Goal: Find specific page/section: Find specific page/section

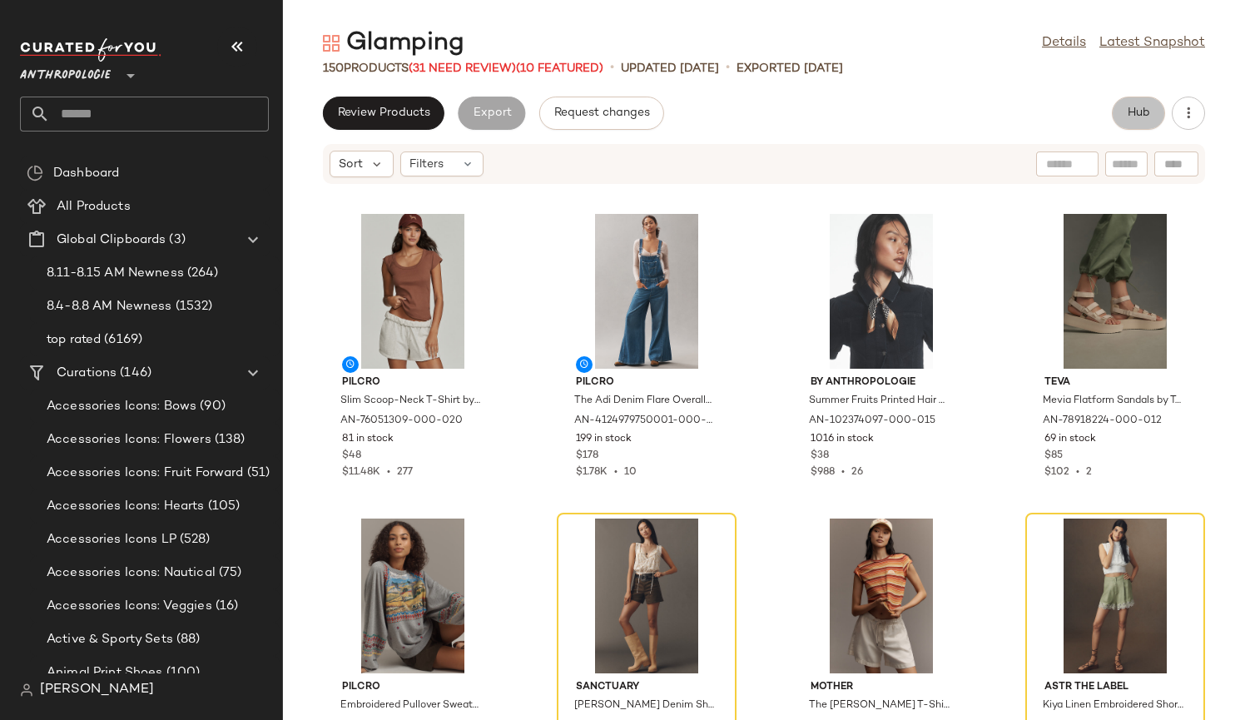
click at [1140, 112] on span "Hub" at bounding box center [1138, 113] width 23 height 13
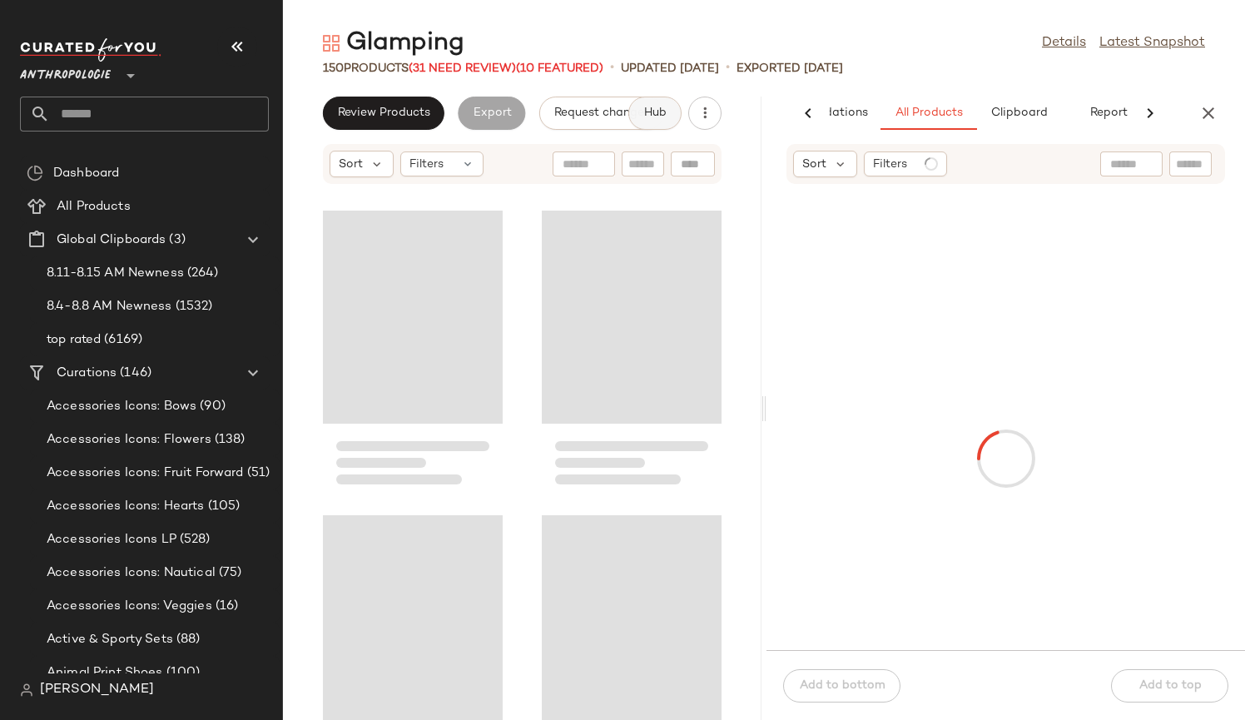
scroll to position [0, 96]
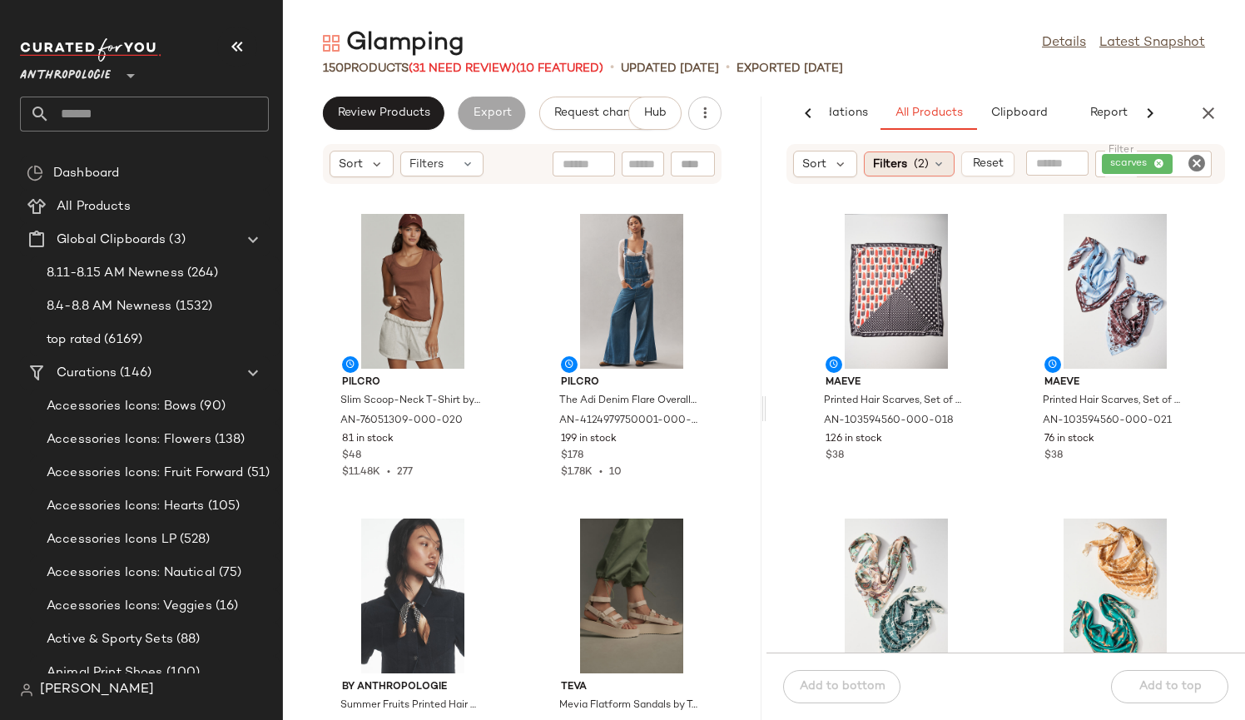
click at [902, 163] on span "Filters" at bounding box center [890, 164] width 34 height 17
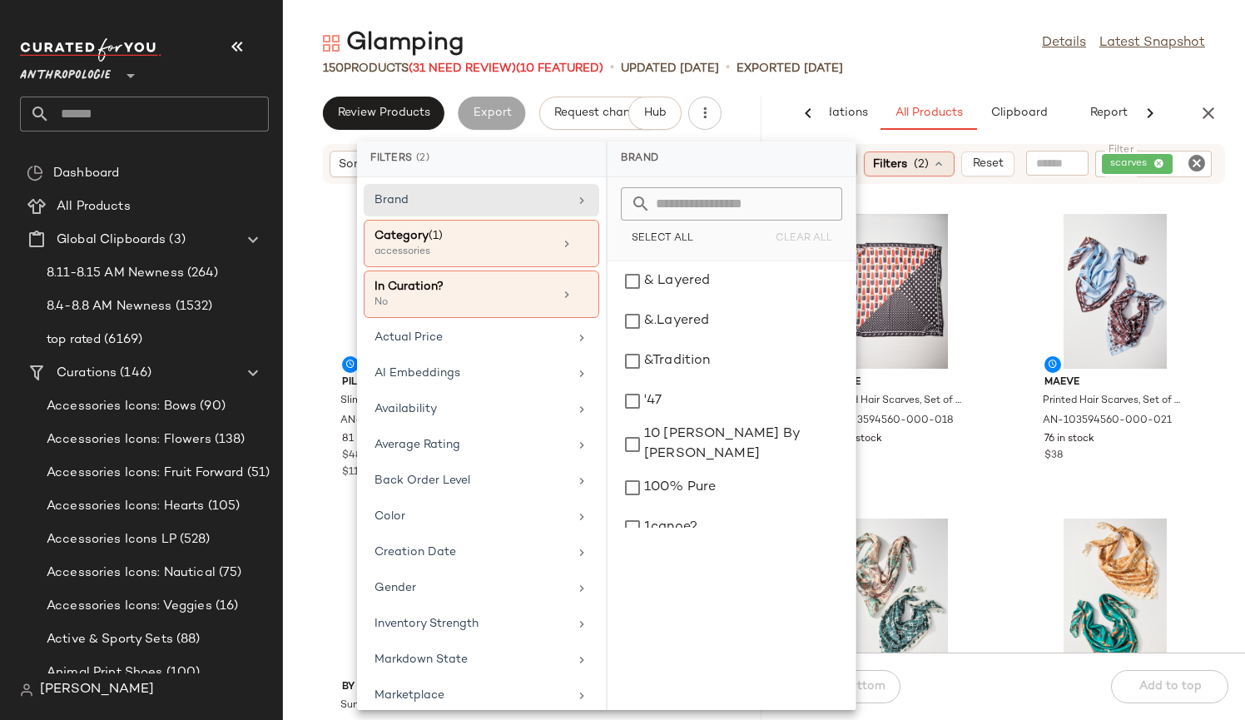
click at [902, 163] on span "Filters" at bounding box center [890, 164] width 34 height 17
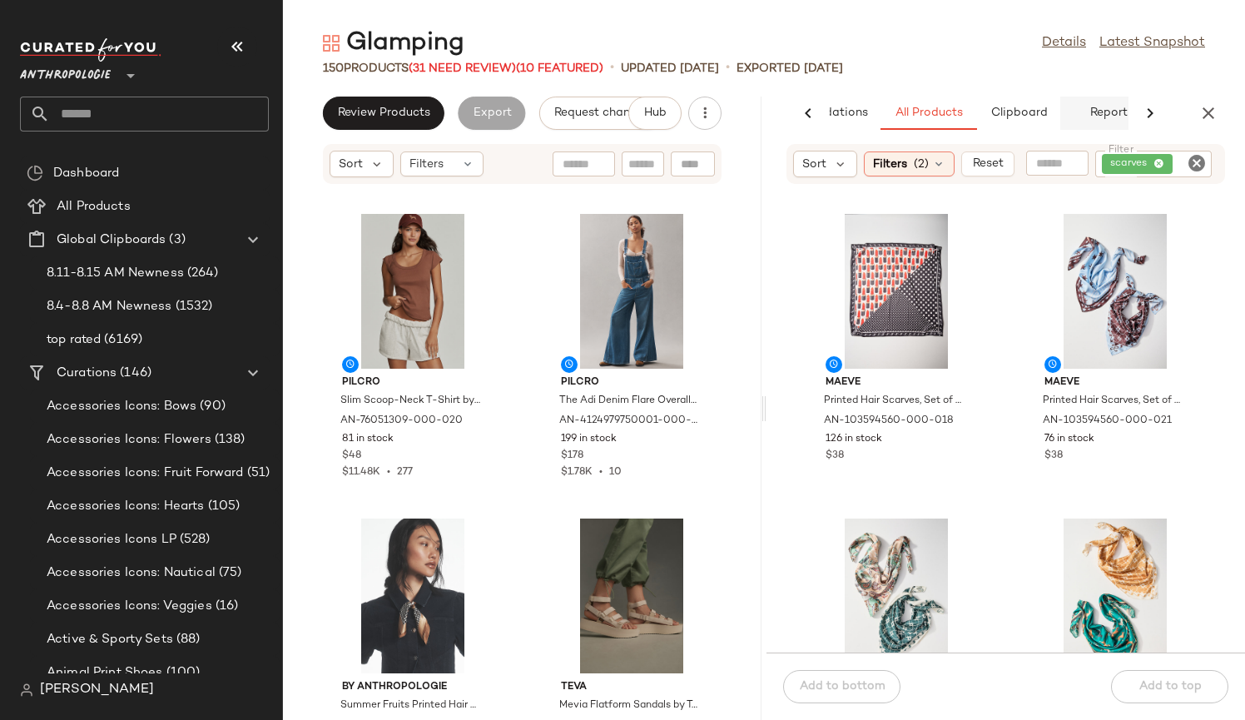
click at [1111, 114] on button "Report" at bounding box center [1109, 113] width 97 height 33
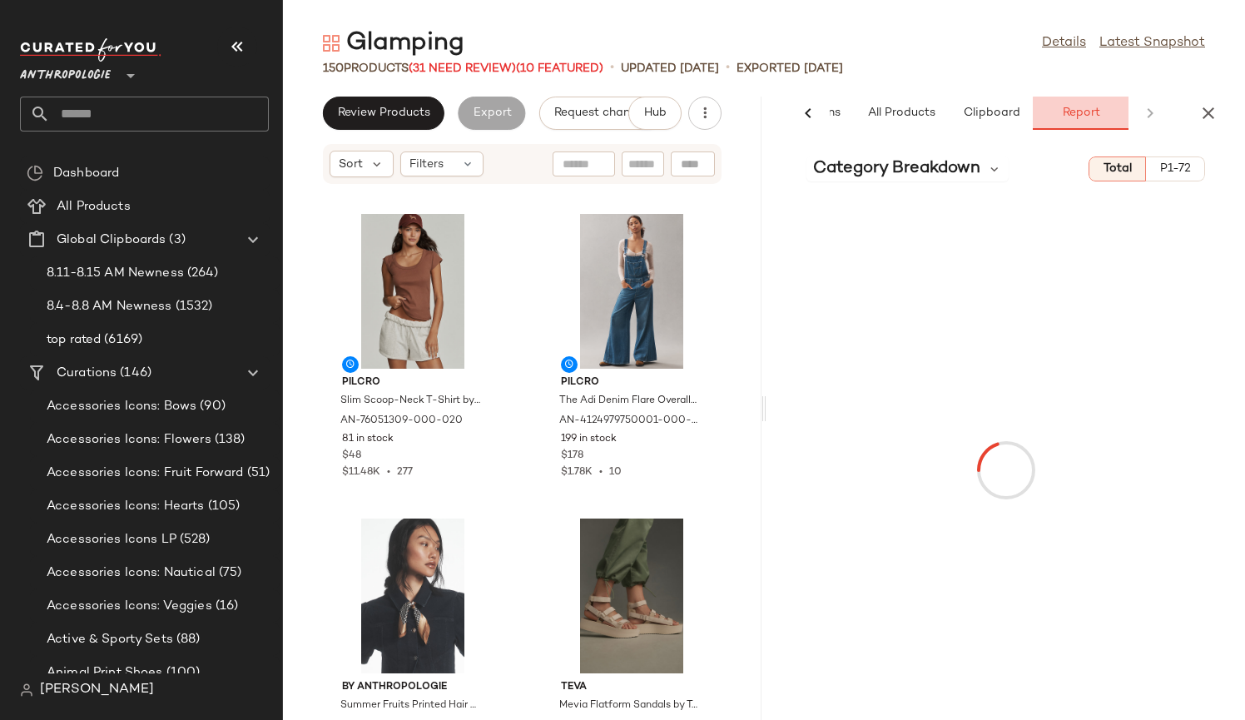
scroll to position [0, 124]
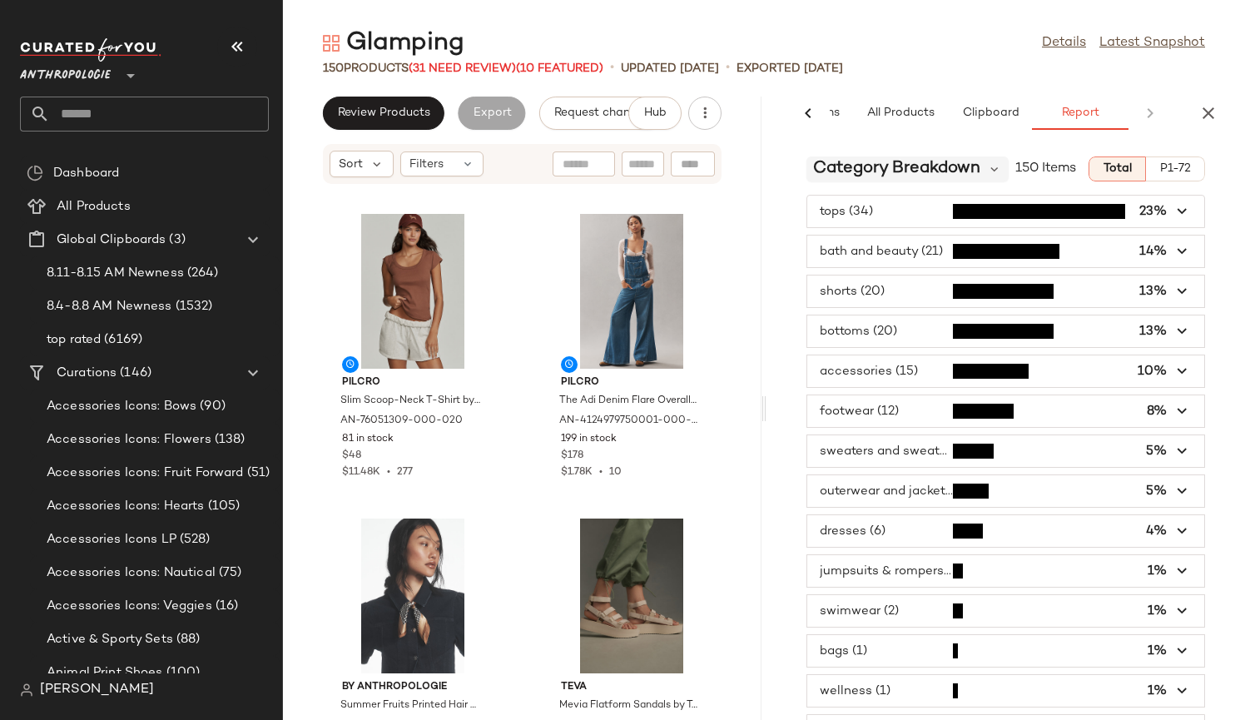
click at [921, 166] on span "Category Breakdown" at bounding box center [896, 169] width 167 height 25
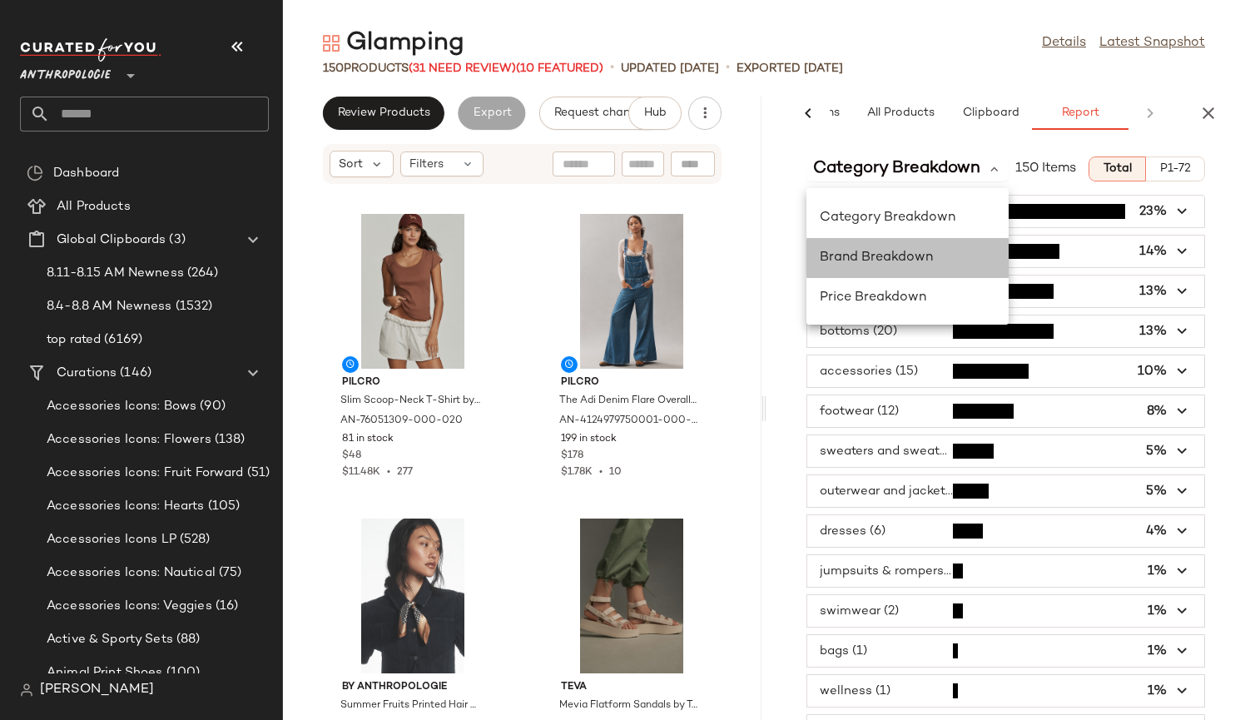
click at [912, 257] on span "Brand Breakdown" at bounding box center [876, 258] width 113 height 14
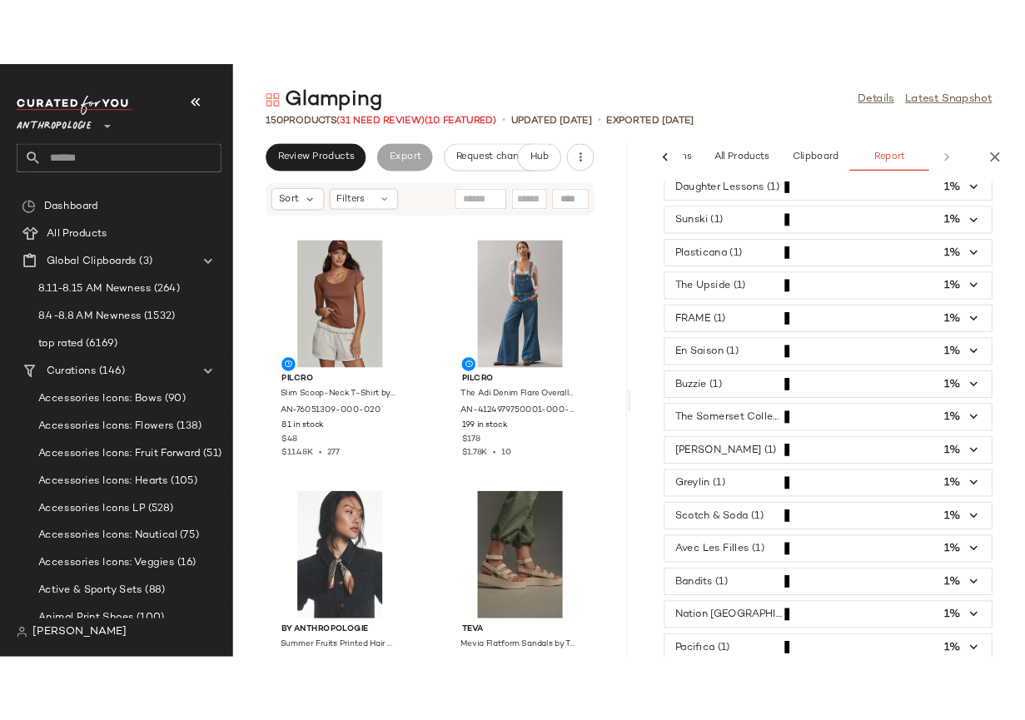
scroll to position [0, 0]
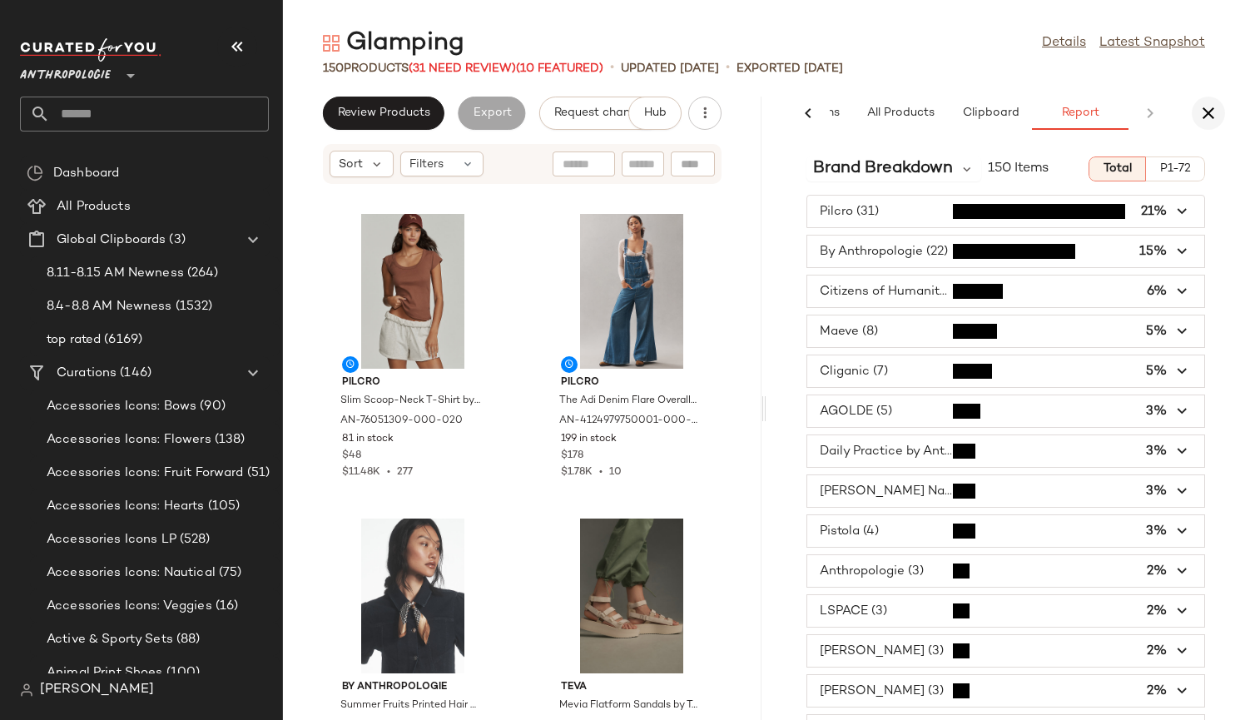
click at [1213, 110] on icon "button" at bounding box center [1209, 113] width 20 height 20
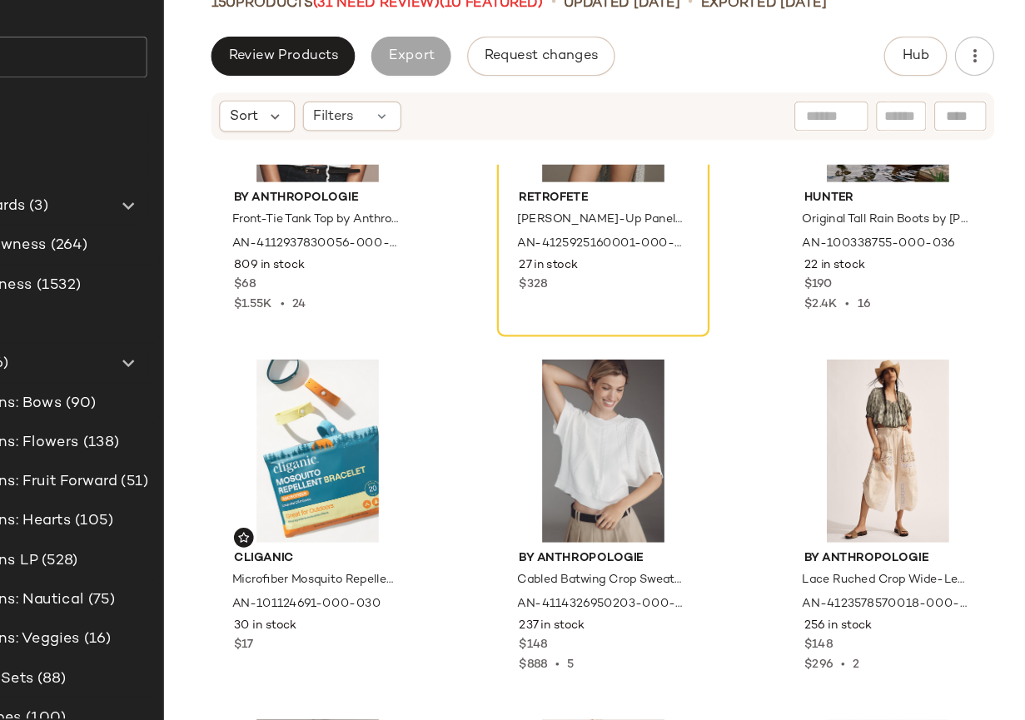
scroll to position [5958, 0]
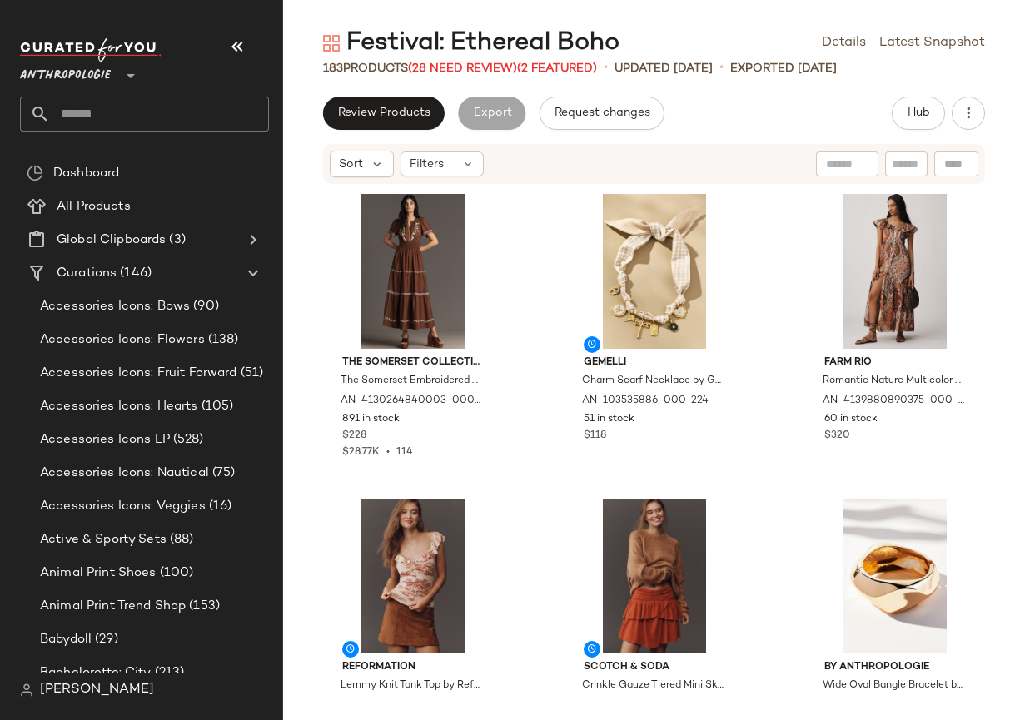
drag, startPoint x: 347, startPoint y: 38, endPoint x: 613, endPoint y: 37, distance: 265.6
click at [613, 37] on div "Festival: Ethereal Boho" at bounding box center [471, 43] width 296 height 33
copy div "Festival: Ethereal Boho"
click at [924, 118] on span "Hub" at bounding box center [918, 113] width 23 height 13
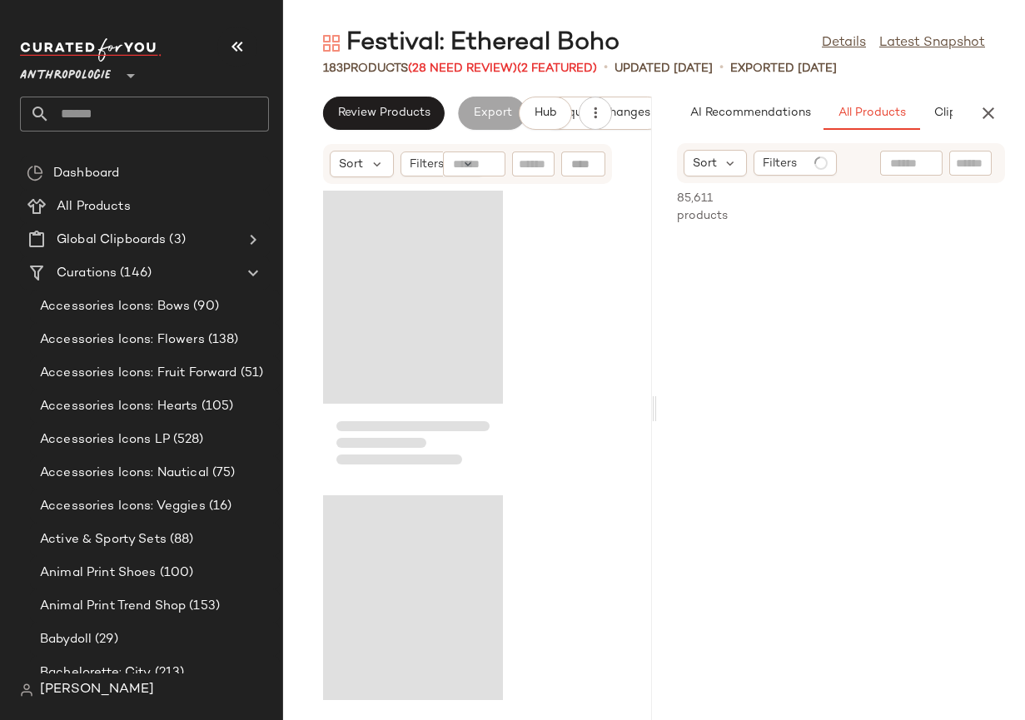
scroll to position [0, 106]
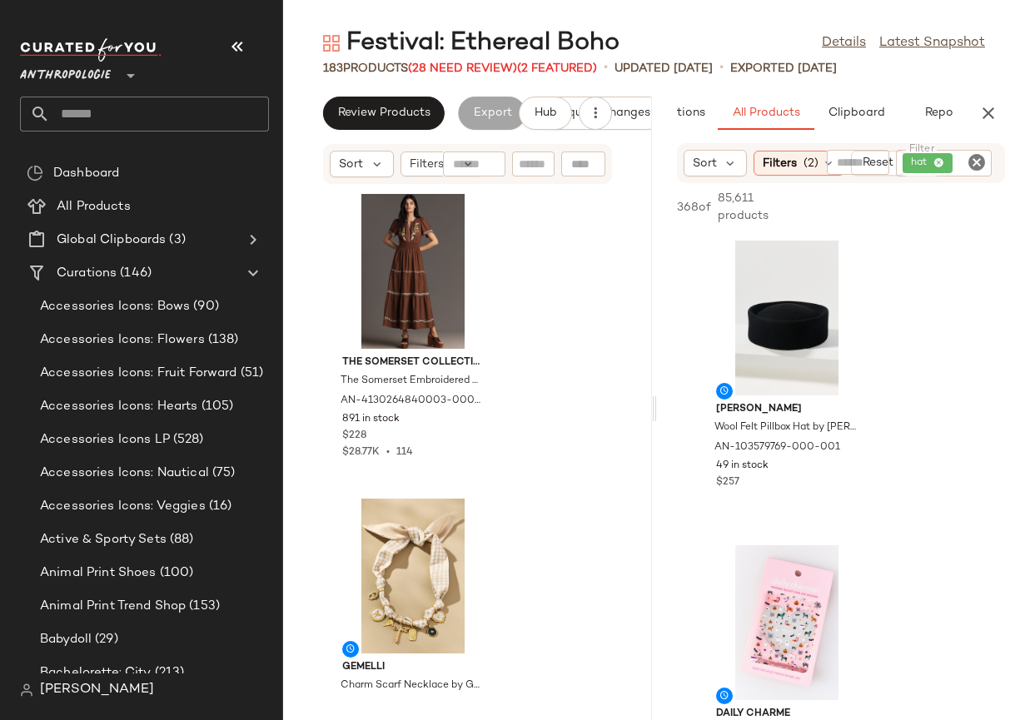
click at [956, 109] on div "AI Recommendations All Products Clipboard Reports" at bounding box center [815, 113] width 316 height 33
click at [938, 112] on button "Reports" at bounding box center [945, 113] width 97 height 33
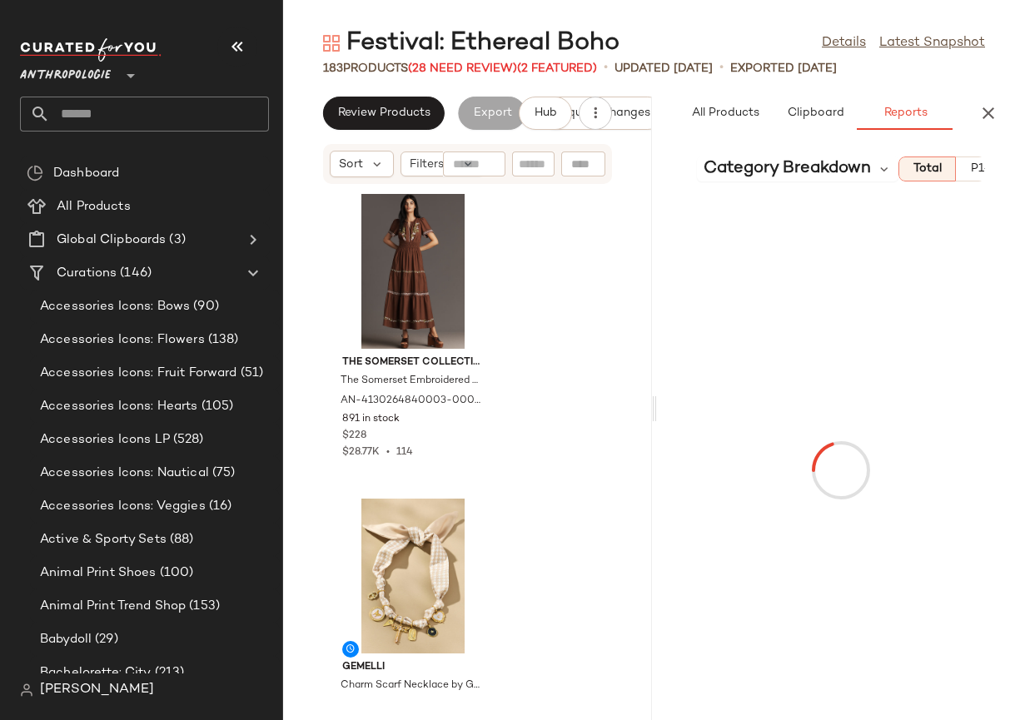
scroll to position [0, 147]
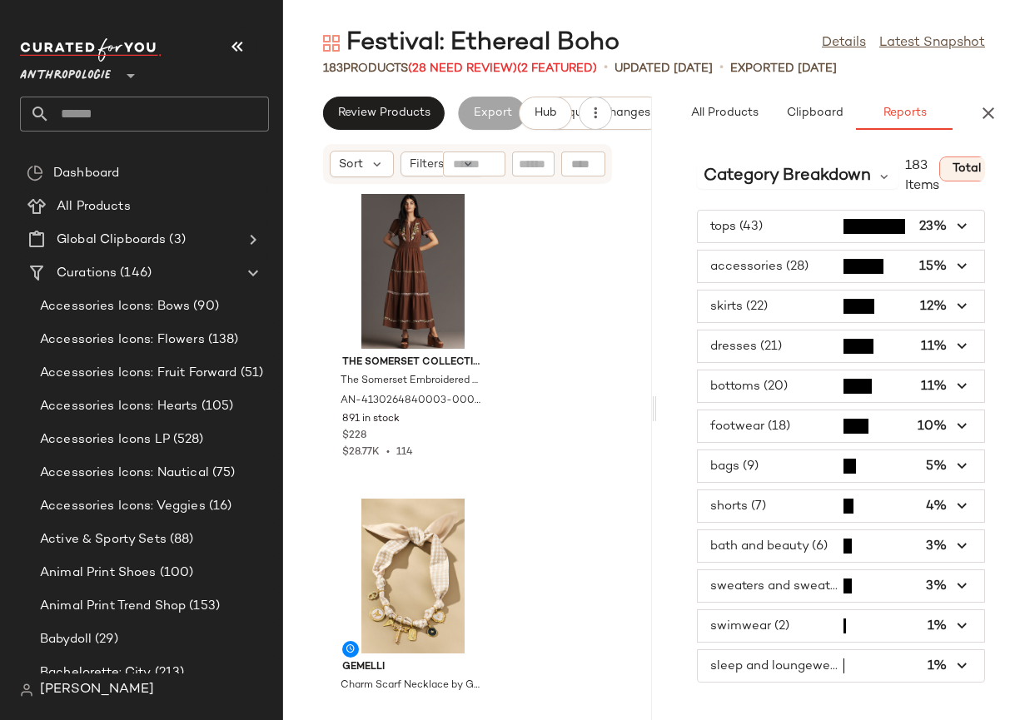
type button "report"
click at [796, 175] on span "Category Breakdown" at bounding box center [786, 176] width 167 height 25
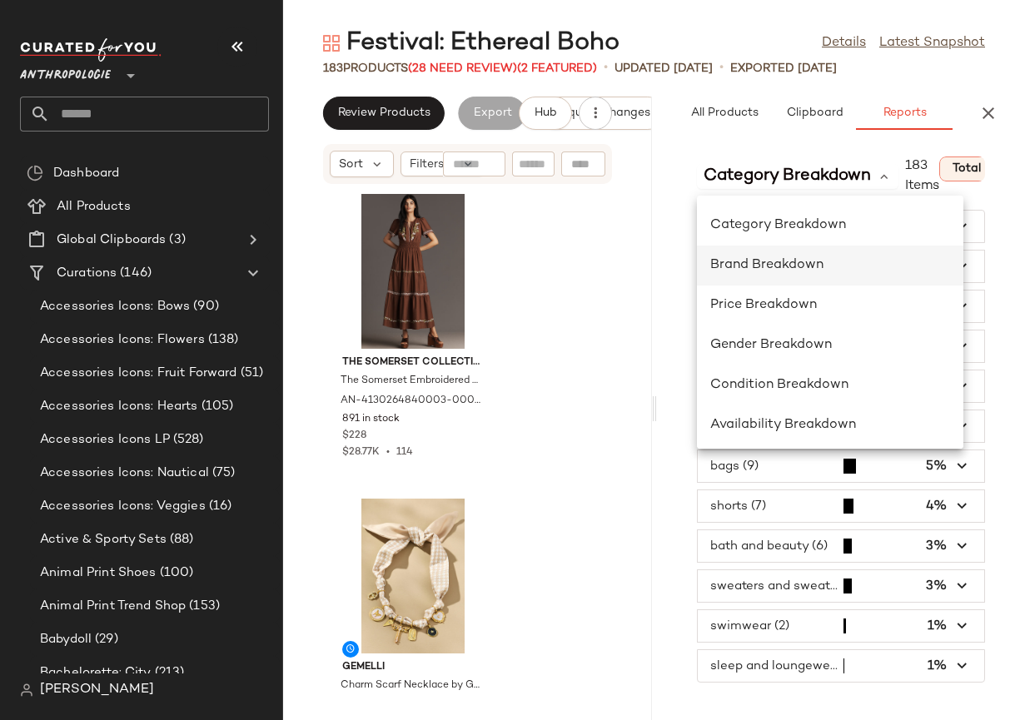
click at [793, 263] on span "Brand Breakdown" at bounding box center [766, 265] width 113 height 14
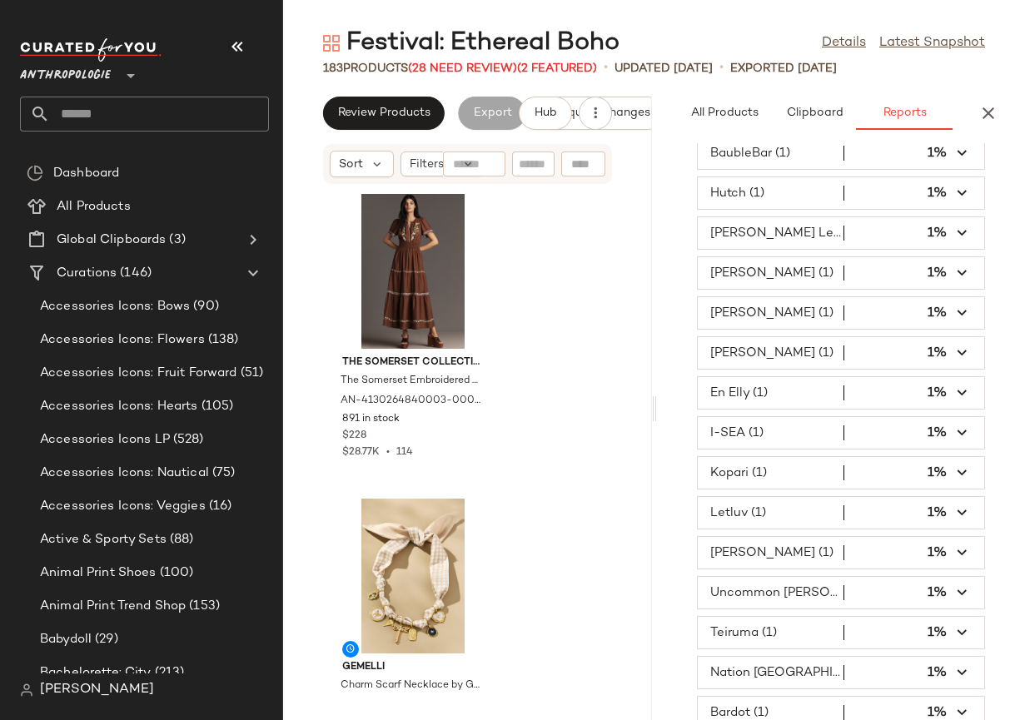
scroll to position [1881, 0]
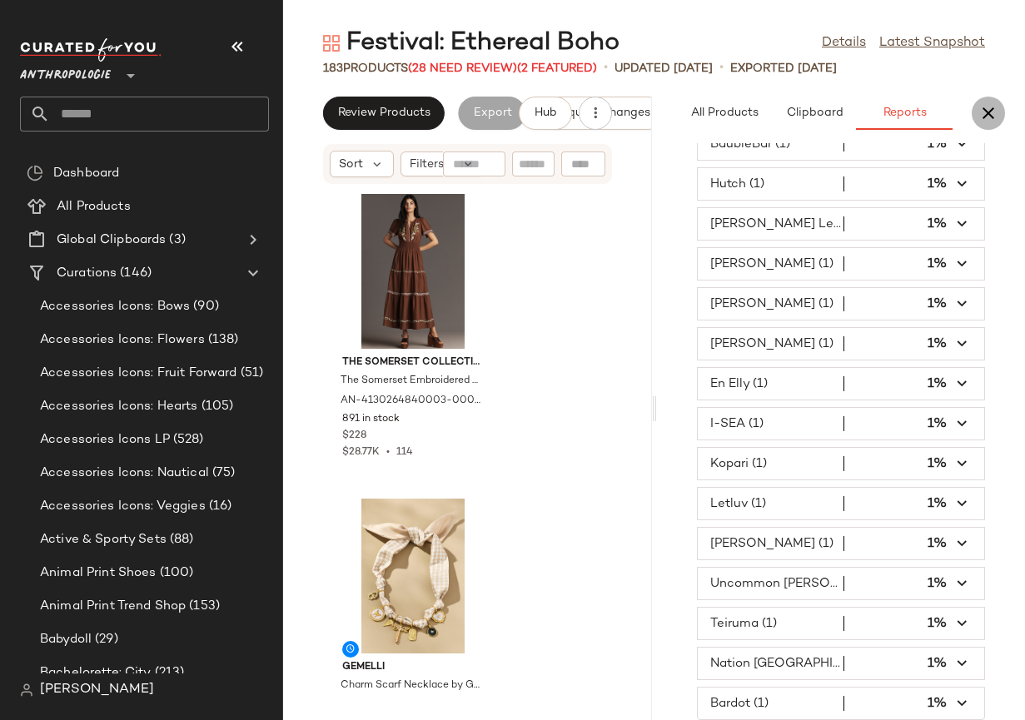
click at [990, 107] on icon "button" at bounding box center [988, 113] width 20 height 20
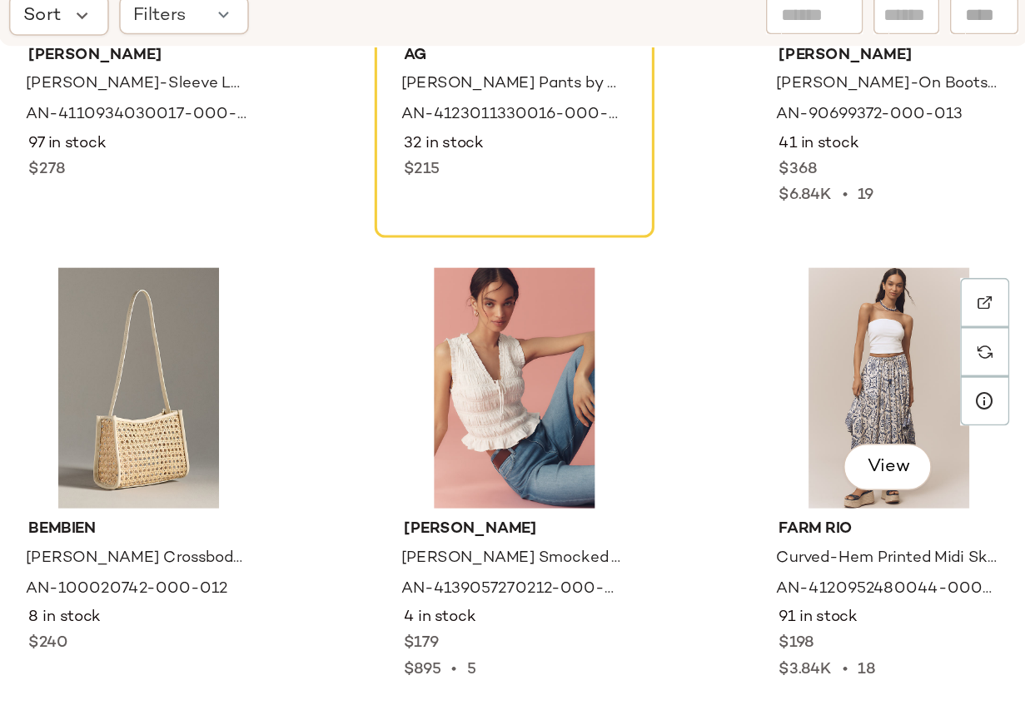
scroll to position [5676, 0]
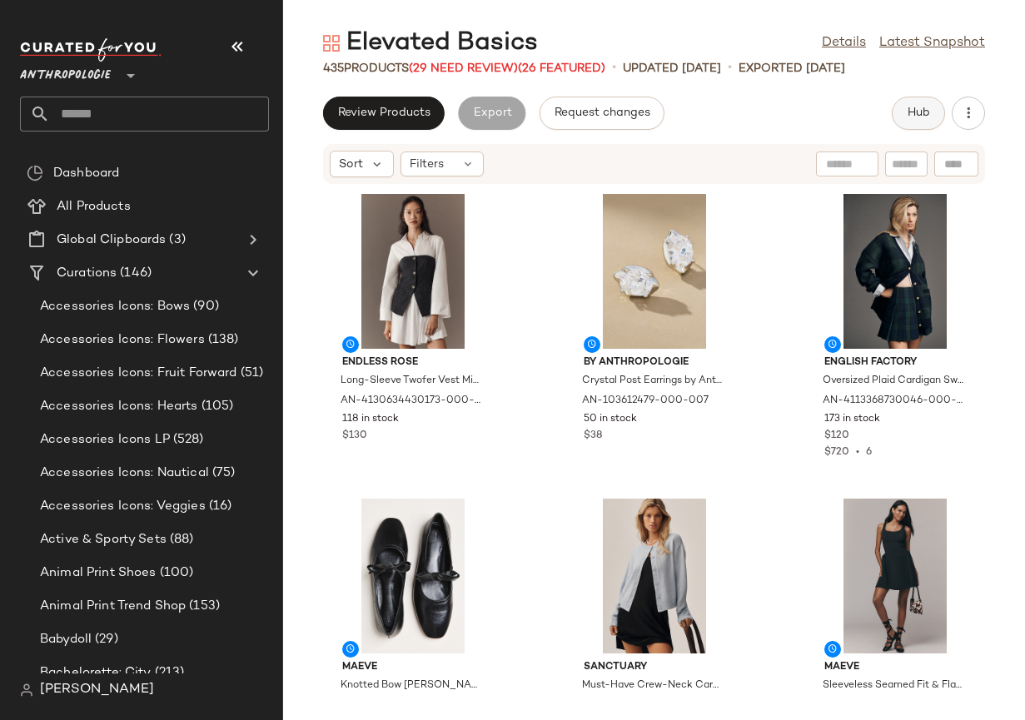
click at [907, 110] on span "Hub" at bounding box center [918, 113] width 23 height 13
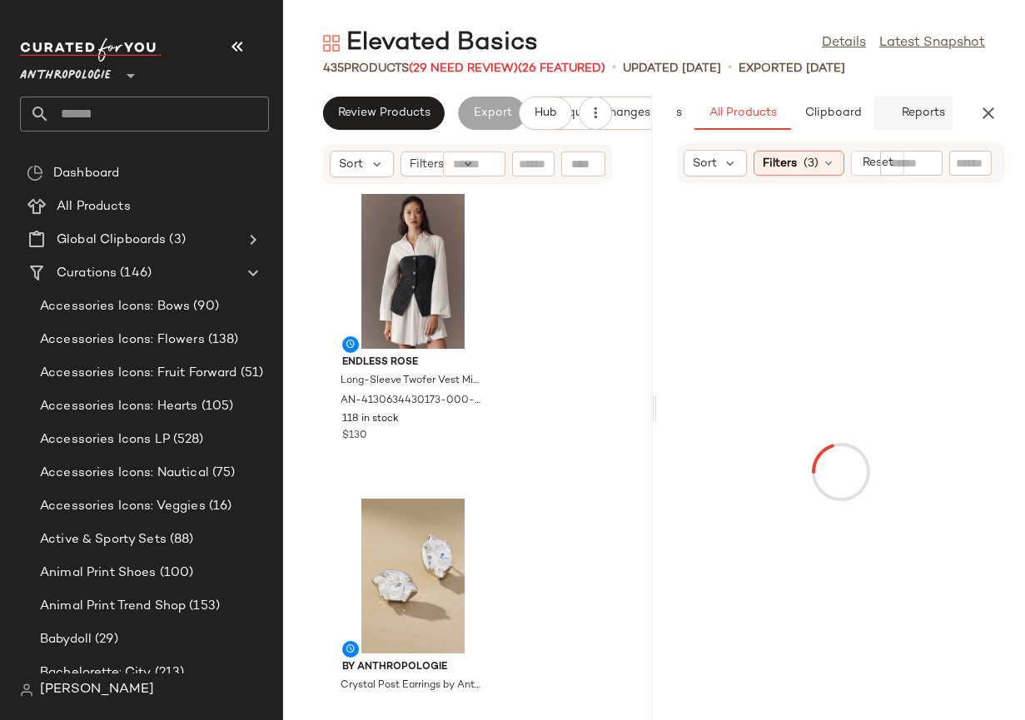
click at [920, 114] on span "Reports" at bounding box center [922, 113] width 44 height 13
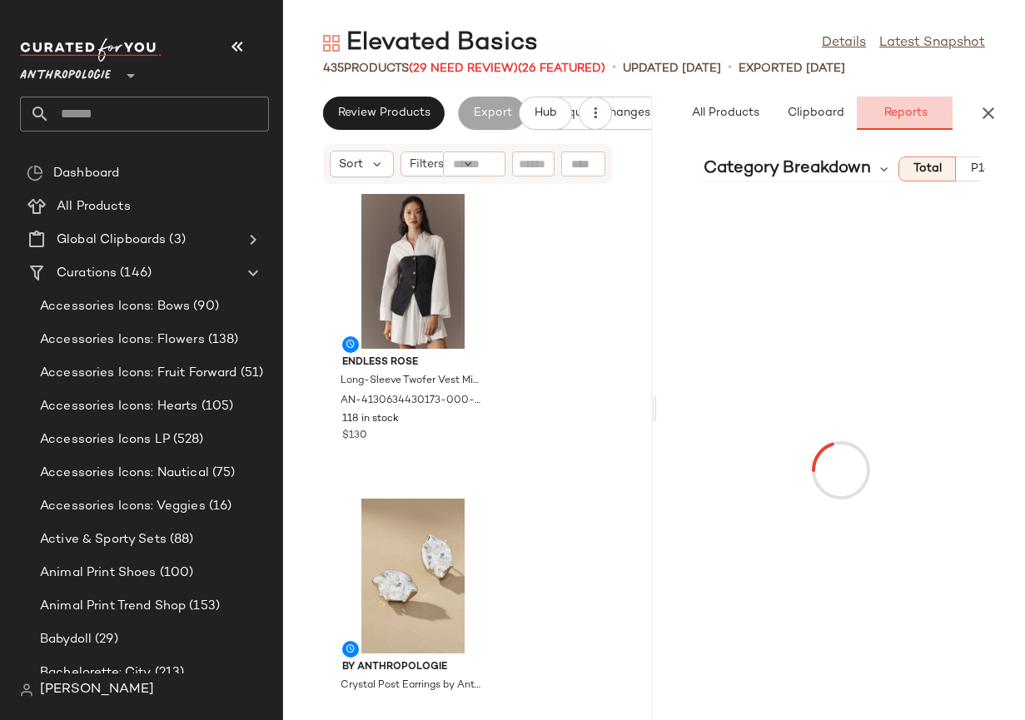
scroll to position [0, 147]
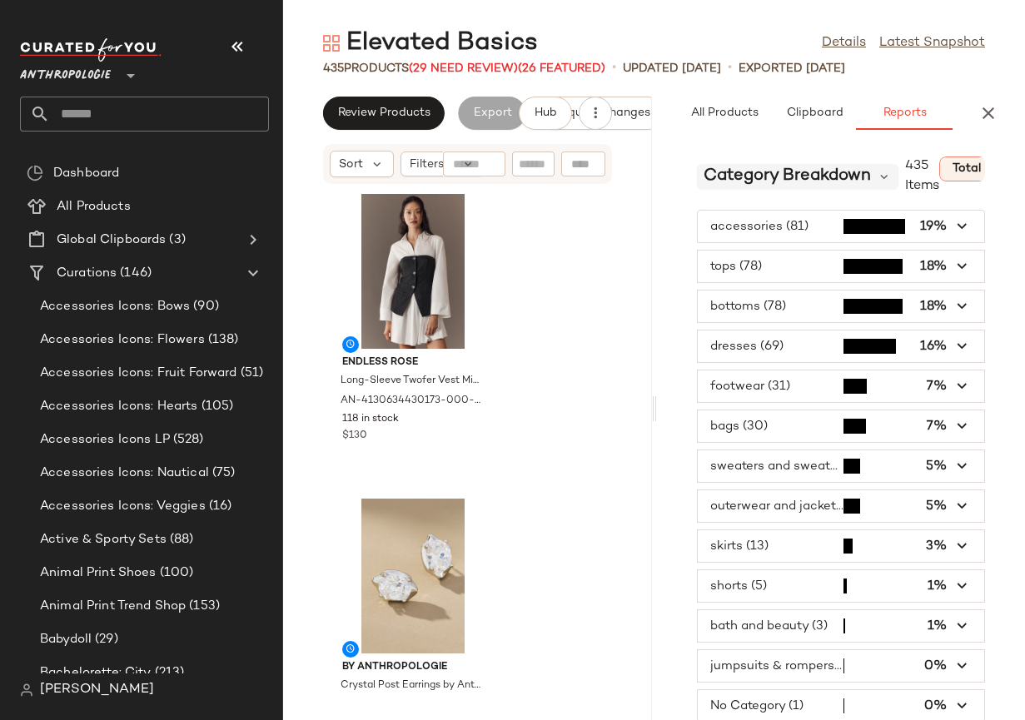
click at [857, 174] on span "Category Breakdown" at bounding box center [786, 176] width 167 height 25
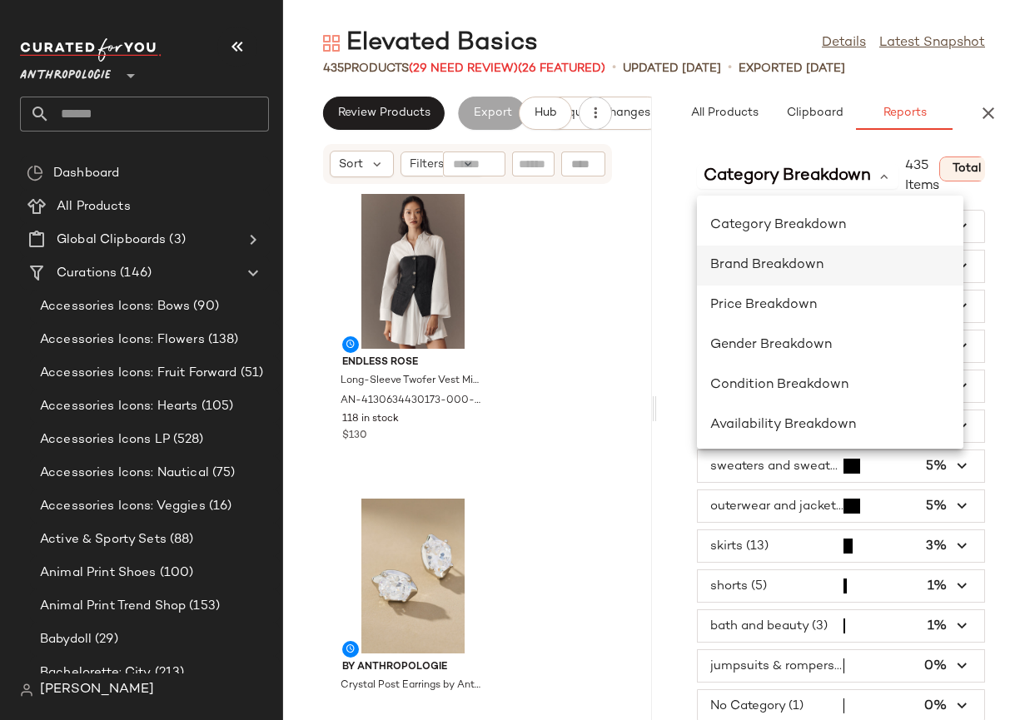
click at [780, 262] on span "Brand Breakdown" at bounding box center [766, 265] width 113 height 14
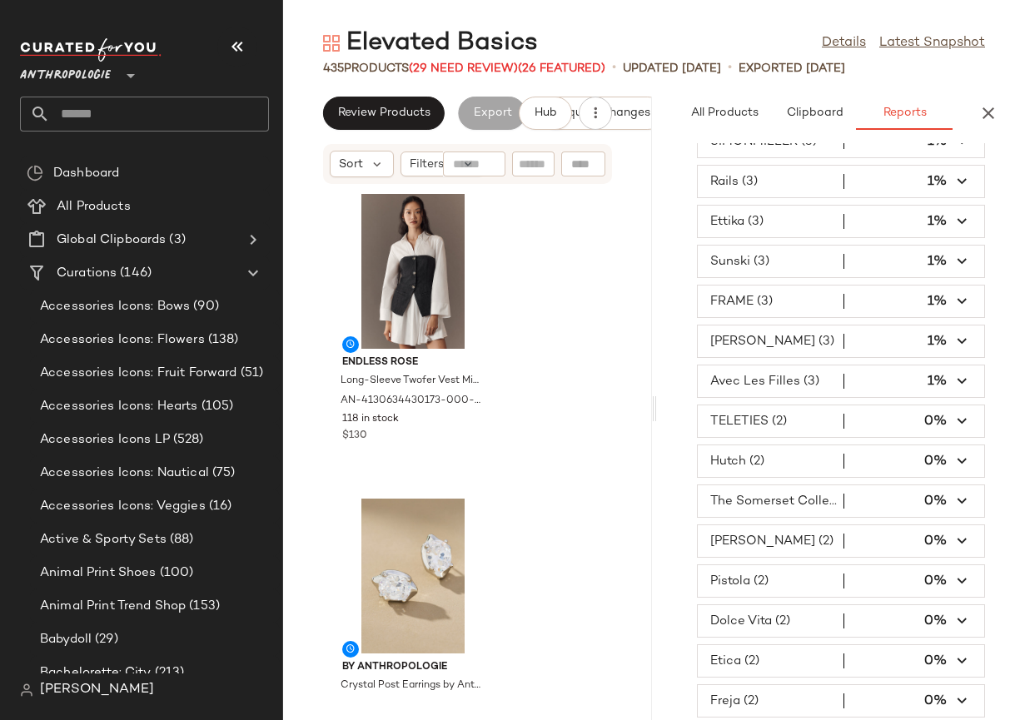
scroll to position [848, 0]
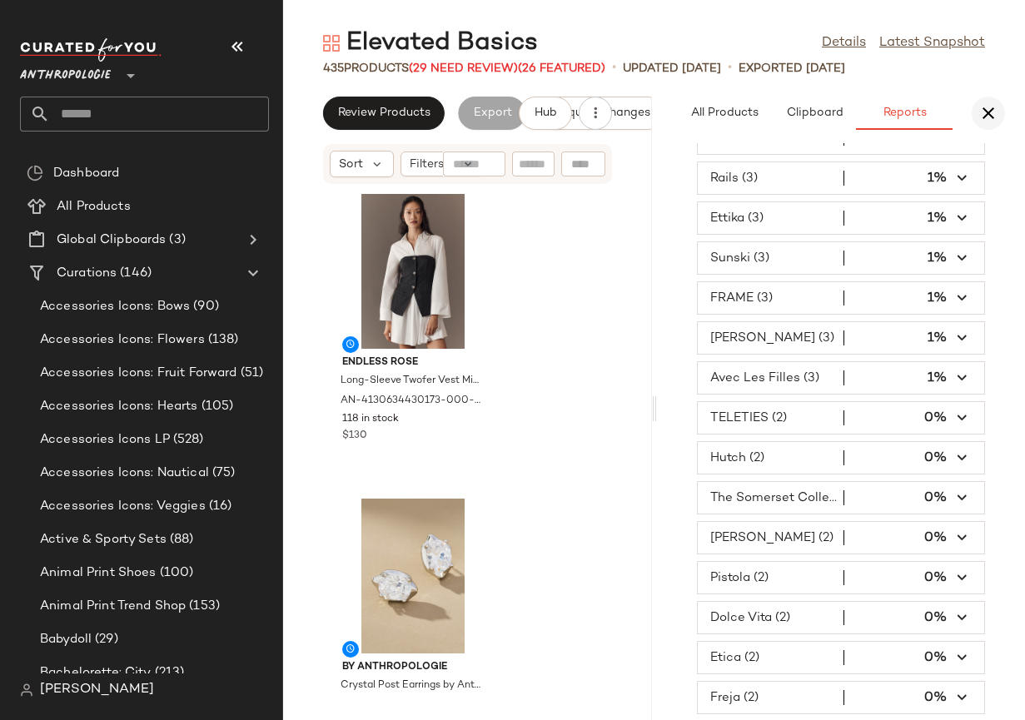
click at [997, 116] on icon "button" at bounding box center [988, 113] width 20 height 20
